Goal: Information Seeking & Learning: Learn about a topic

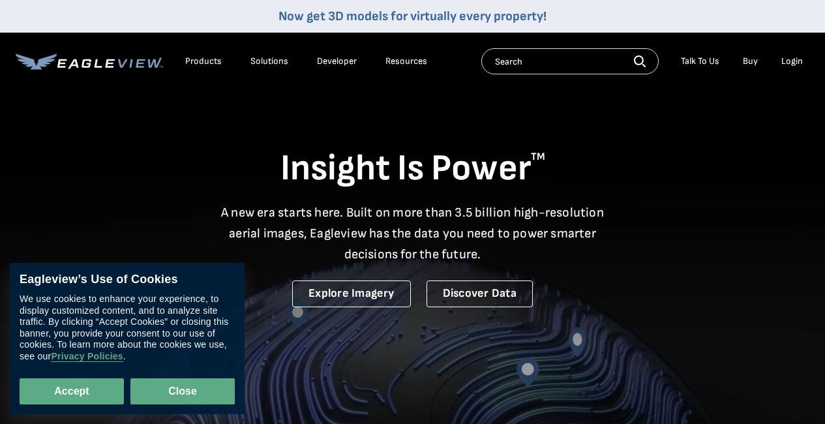
click at [165, 387] on button "Close" at bounding box center [182, 391] width 104 height 26
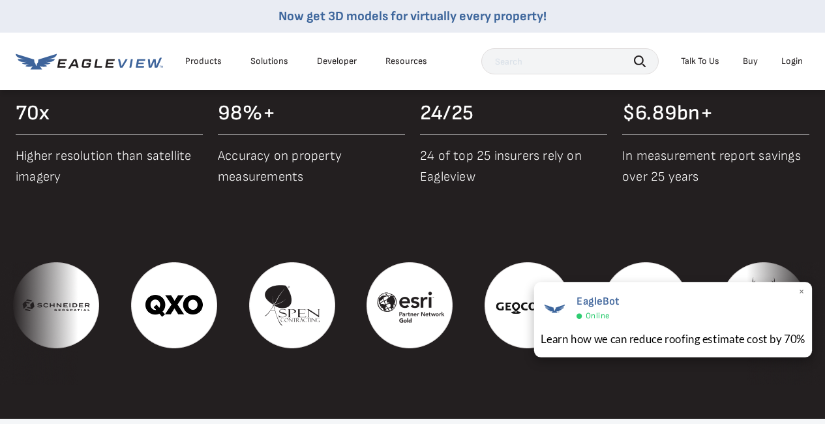
scroll to position [1276, 0]
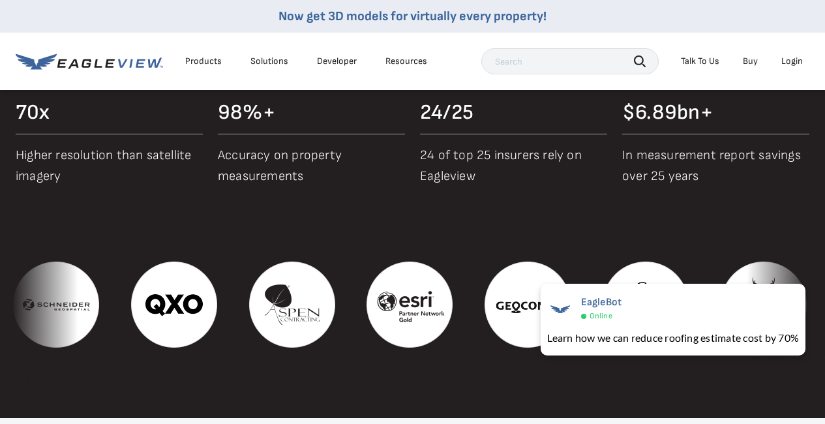
click at [401, 236] on section "Proof in Performance Access industry-leading aerial imagery, powerful analytics…" at bounding box center [412, 176] width 825 height 483
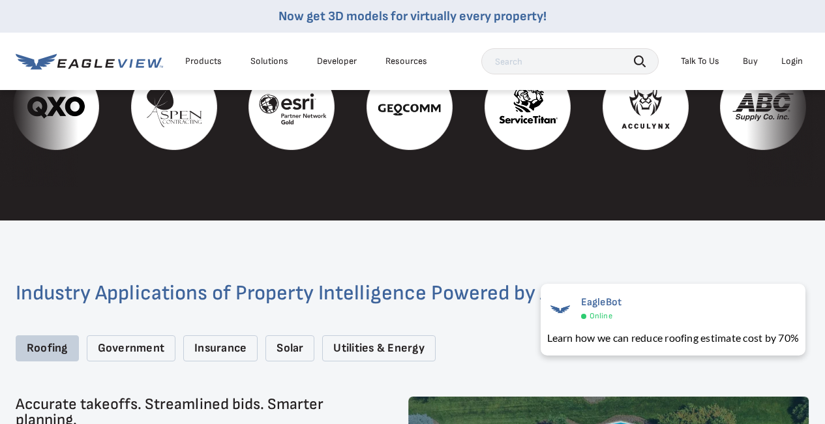
scroll to position [1474, 0]
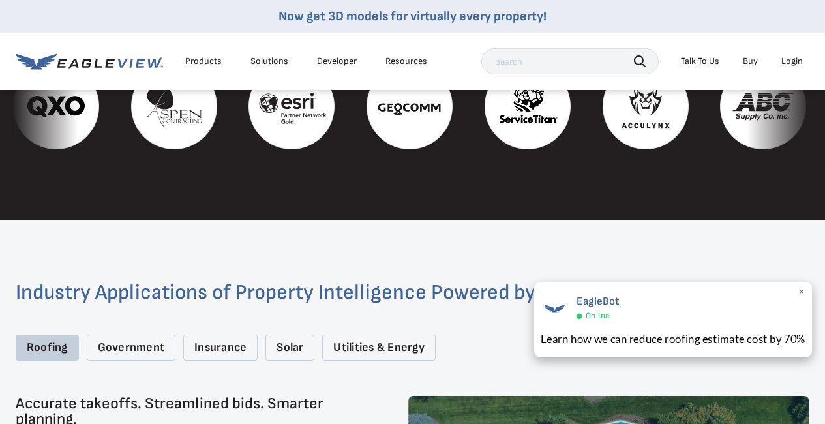
click at [765, 322] on div "EagleBot Online" at bounding box center [673, 307] width 265 height 30
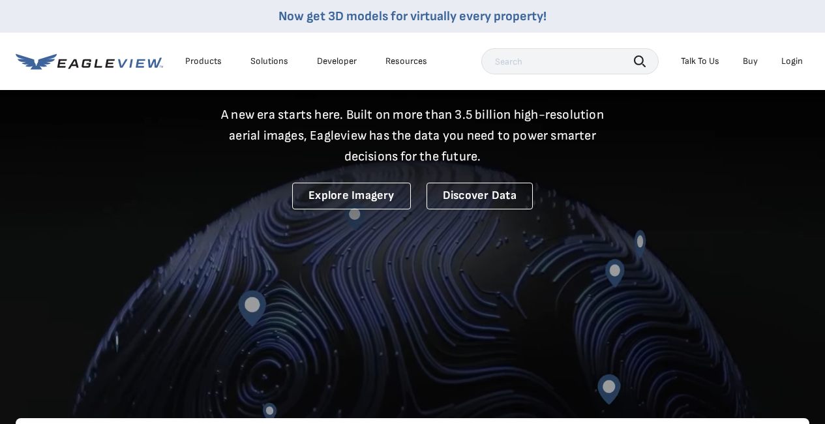
scroll to position [0, 0]
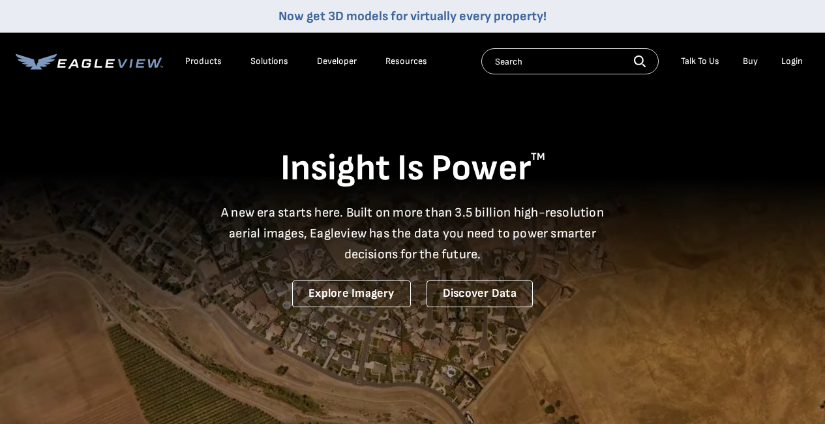
click at [204, 59] on div "Products" at bounding box center [203, 61] width 37 height 12
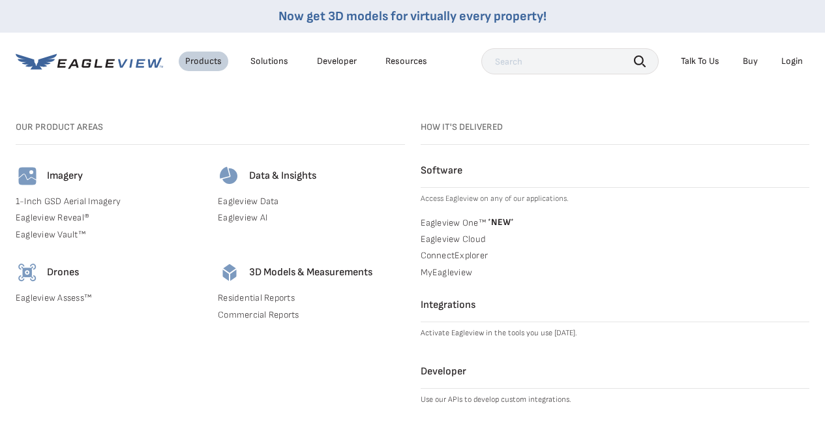
click at [264, 65] on div "Solutions" at bounding box center [270, 61] width 38 height 12
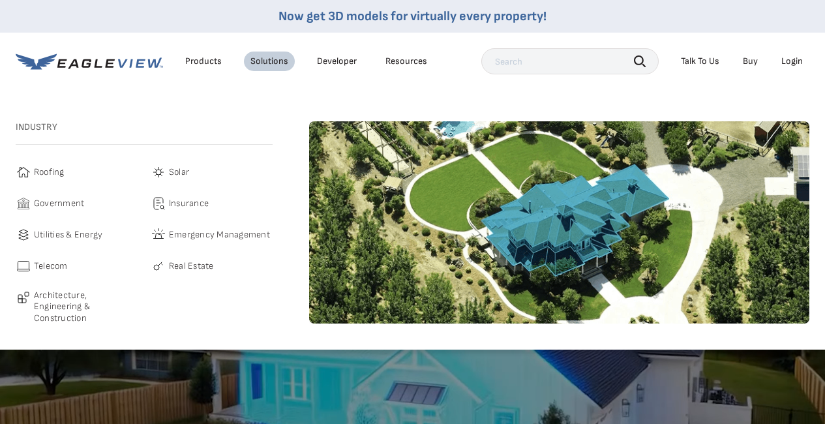
click at [54, 179] on span "Roofing" at bounding box center [49, 172] width 31 height 16
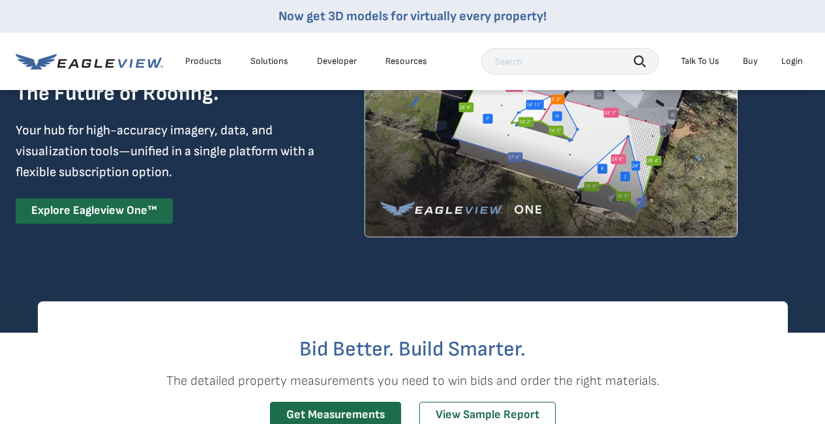
scroll to position [241, 0]
